Goal: Information Seeking & Learning: Find specific fact

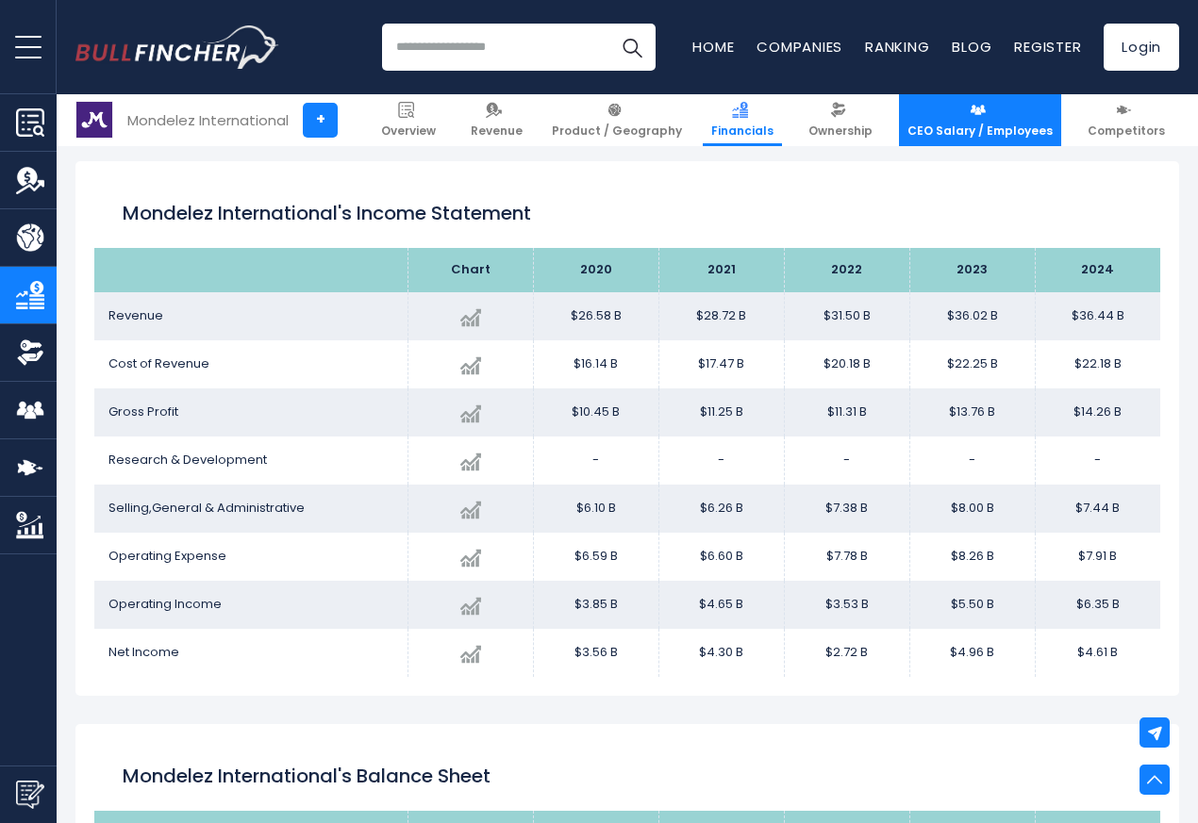
click at [1020, 140] on link "CEO Salary / Employees" at bounding box center [980, 120] width 162 height 52
